Goal: Task Accomplishment & Management: Manage account settings

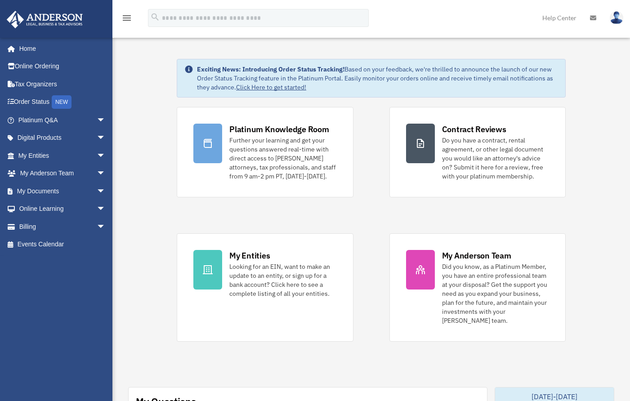
click at [28, 225] on link "Billing arrow_drop_down" at bounding box center [62, 227] width 113 height 18
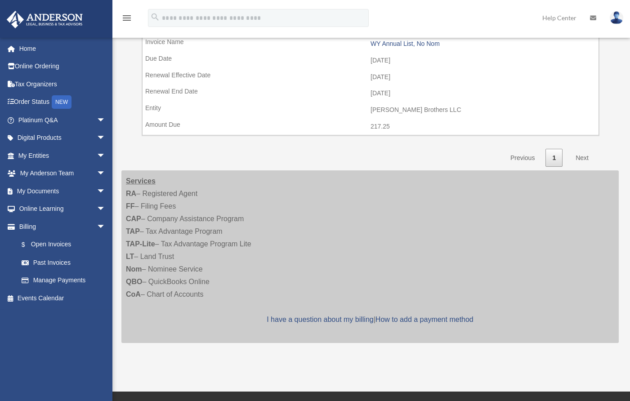
scroll to position [315, 0]
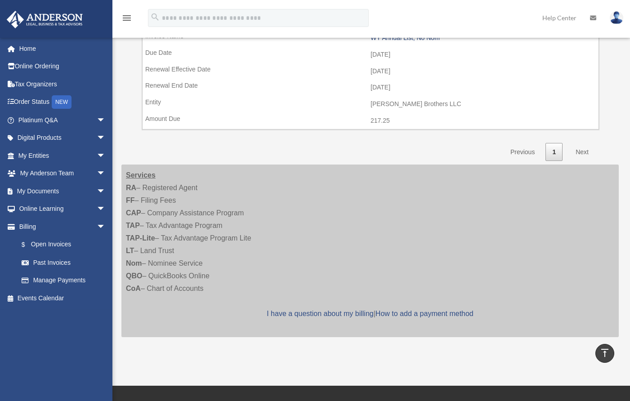
click at [49, 278] on link "Manage Payments" at bounding box center [64, 281] width 102 height 18
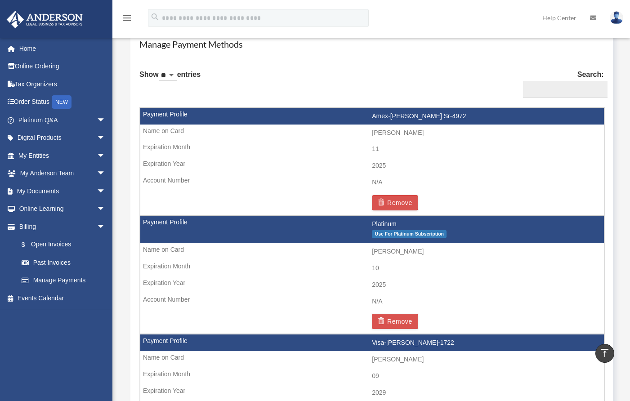
scroll to position [540, 0]
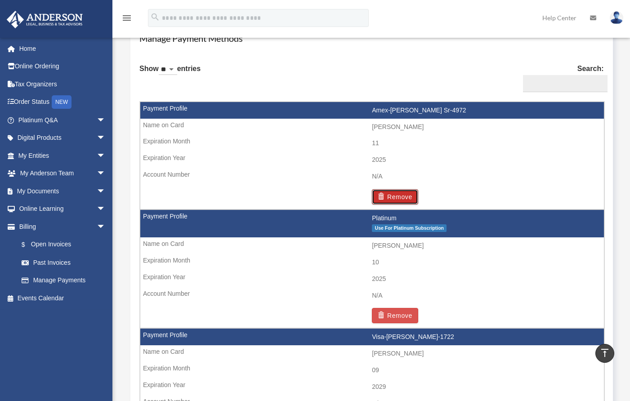
click at [396, 194] on button "Remove" at bounding box center [395, 196] width 46 height 15
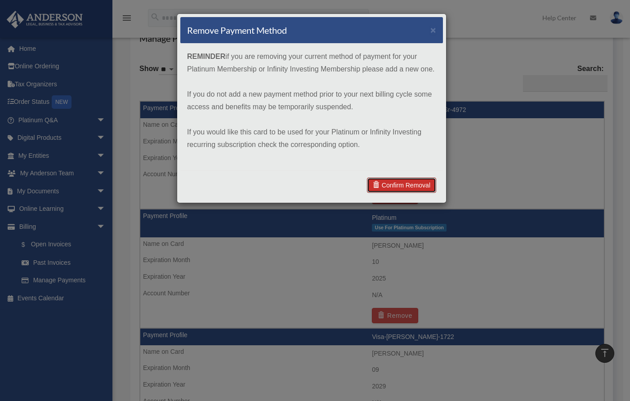
click at [397, 183] on link "Confirm Removal" at bounding box center [401, 185] width 69 height 15
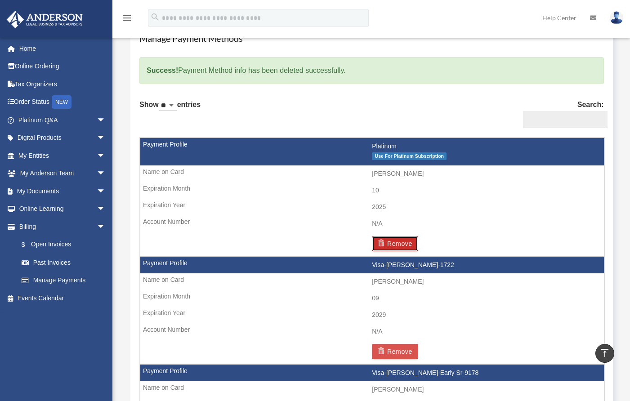
click at [399, 240] on button "Remove" at bounding box center [395, 243] width 46 height 15
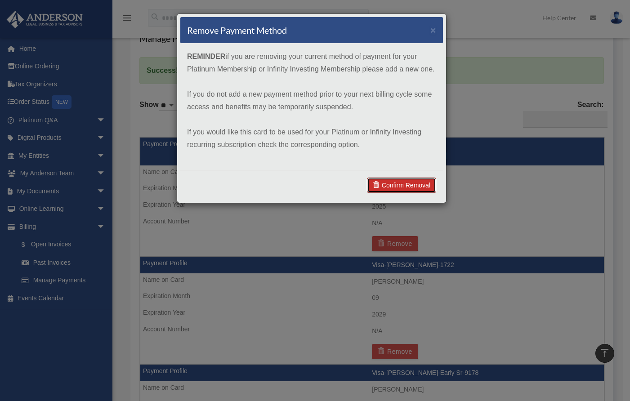
click at [402, 181] on link "Confirm Removal" at bounding box center [401, 185] width 69 height 15
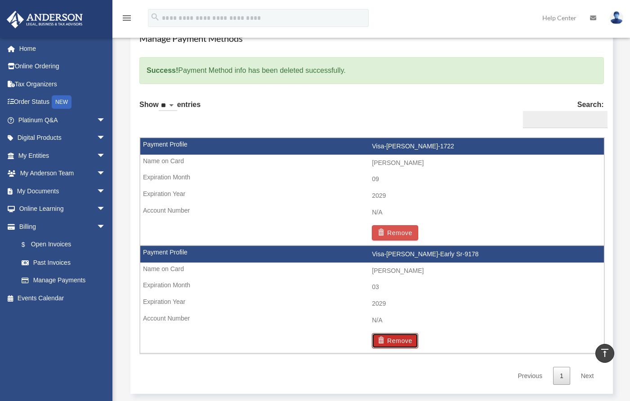
click at [399, 338] on button "Remove" at bounding box center [395, 340] width 46 height 15
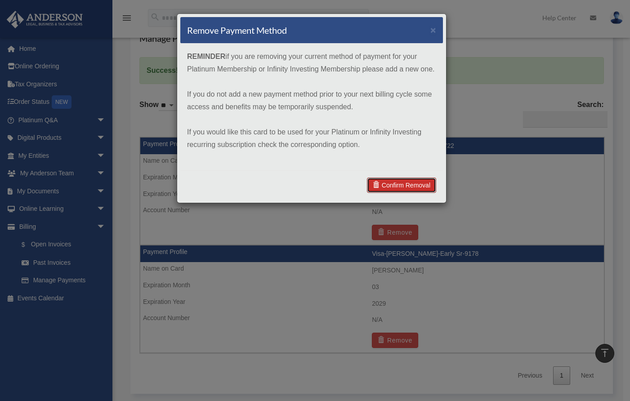
click at [395, 180] on link "Confirm Removal" at bounding box center [401, 185] width 69 height 15
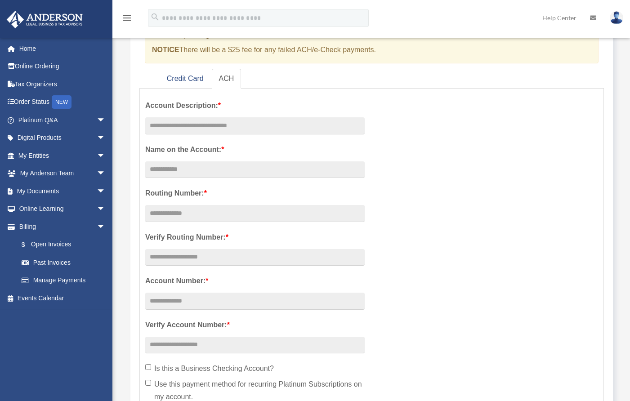
scroll to position [90, 0]
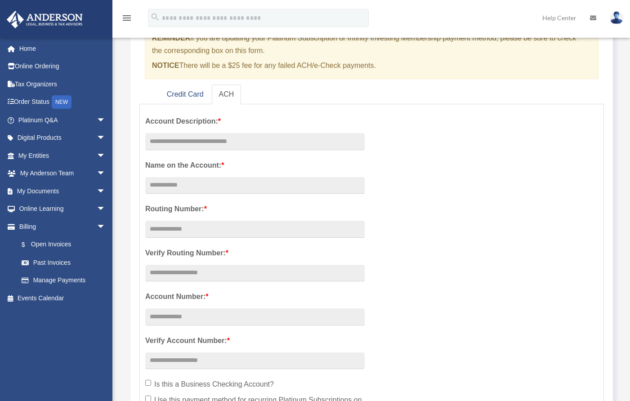
click at [45, 259] on link "Past Invoices" at bounding box center [66, 263] width 107 height 18
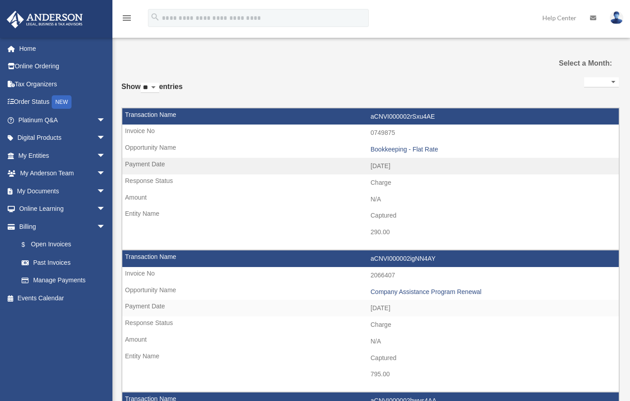
select select
click at [24, 44] on link "Home" at bounding box center [62, 49] width 113 height 18
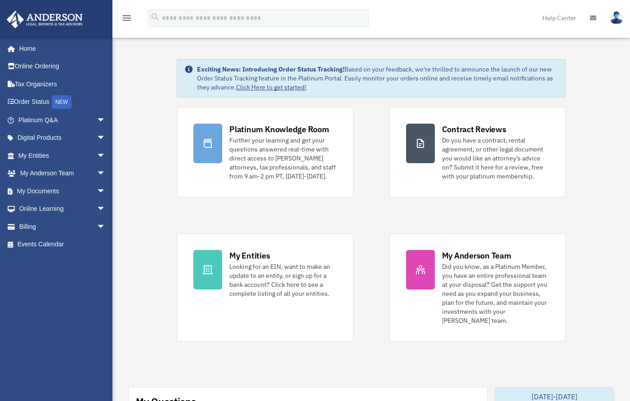
click at [28, 45] on link "Home" at bounding box center [60, 49] width 108 height 18
click at [617, 13] on img at bounding box center [617, 17] width 14 height 13
click at [452, 72] on link "Logout" at bounding box center [471, 78] width 90 height 18
